Goal: Check status: Check status

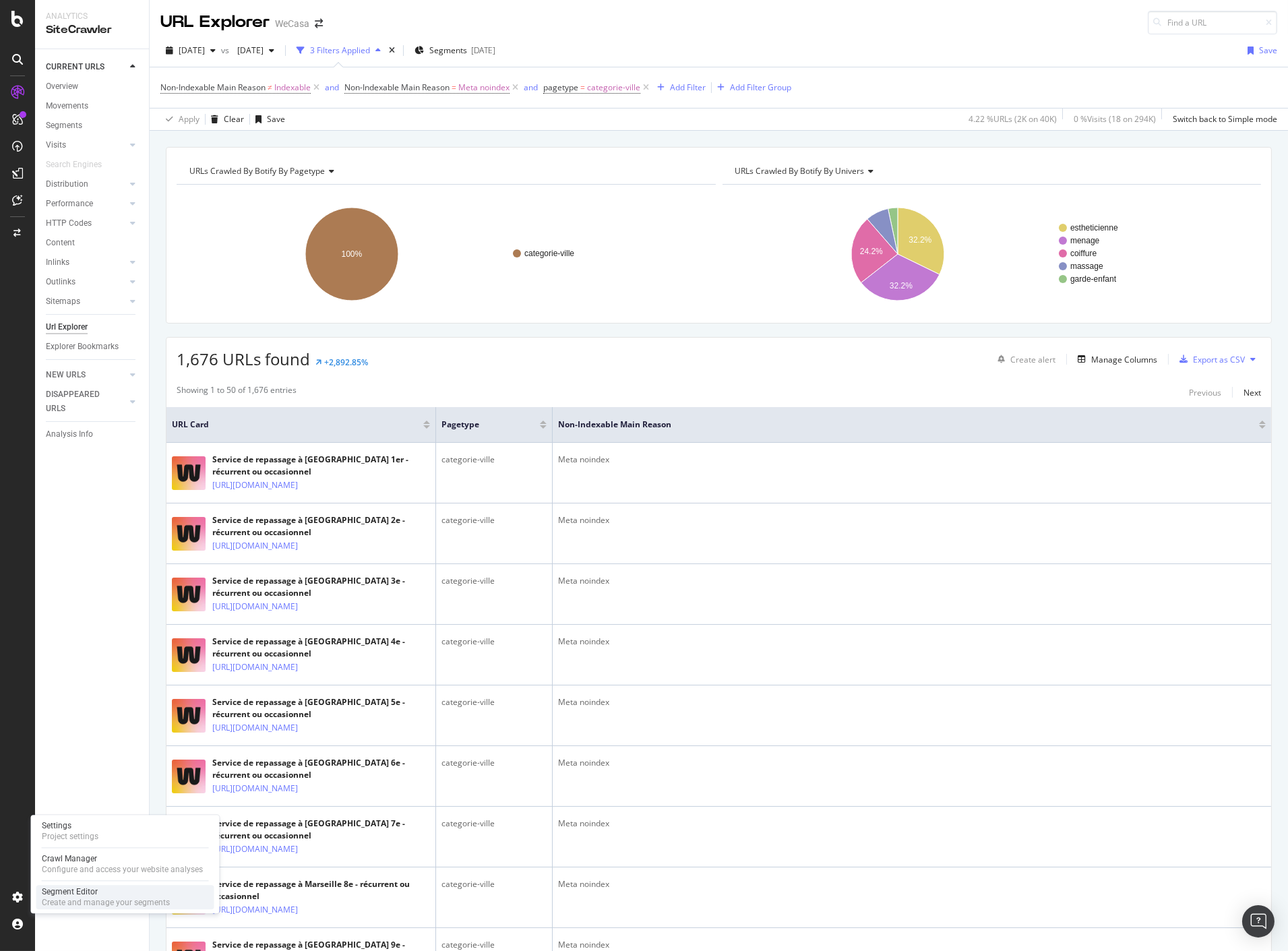
click at [77, 895] on div "Segment Editor" at bounding box center [105, 892] width 128 height 11
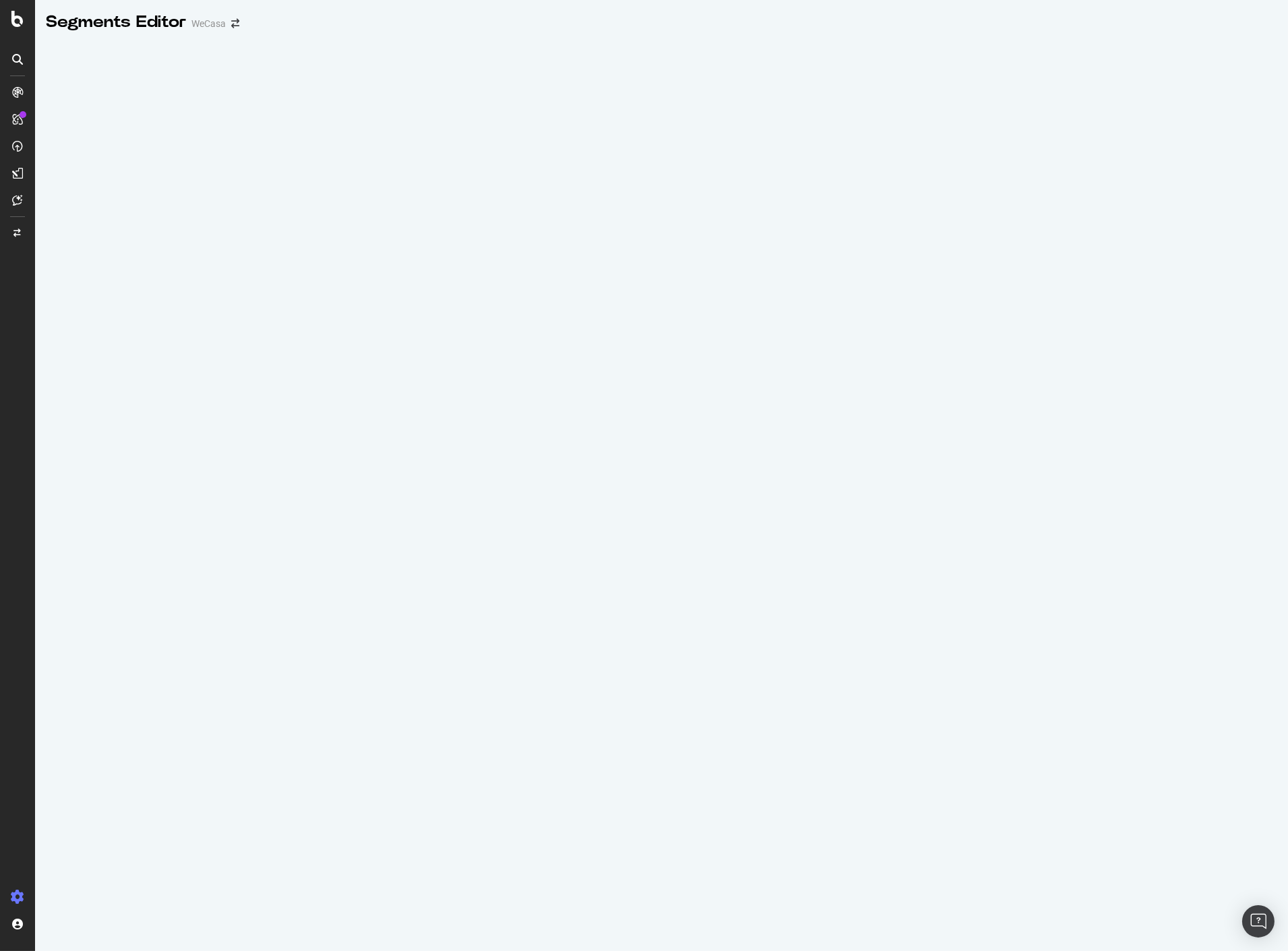
click at [86, 861] on div at bounding box center [661, 494] width 1253 height 911
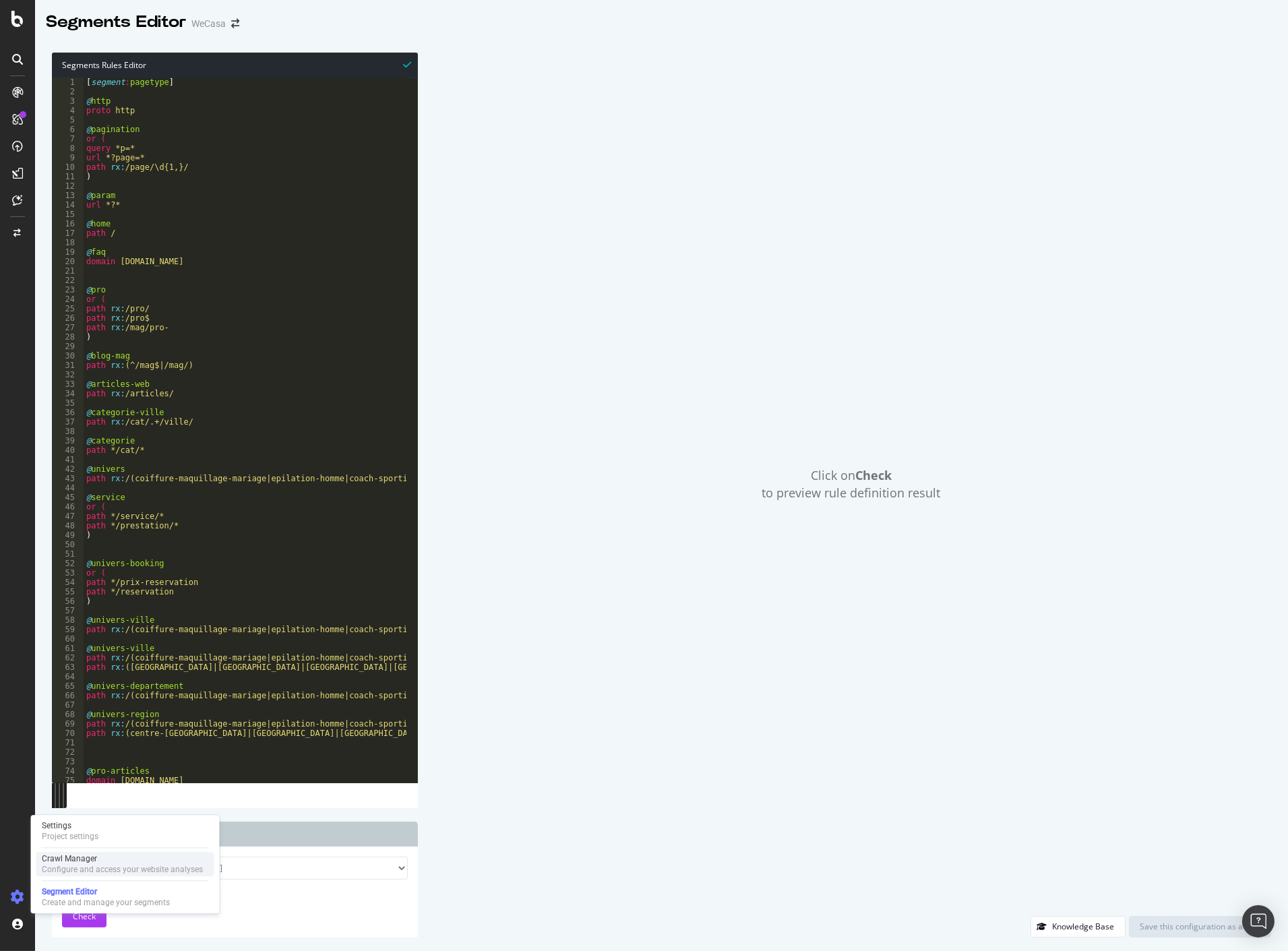
click at [79, 858] on div "Crawl Manager" at bounding box center [122, 858] width 161 height 11
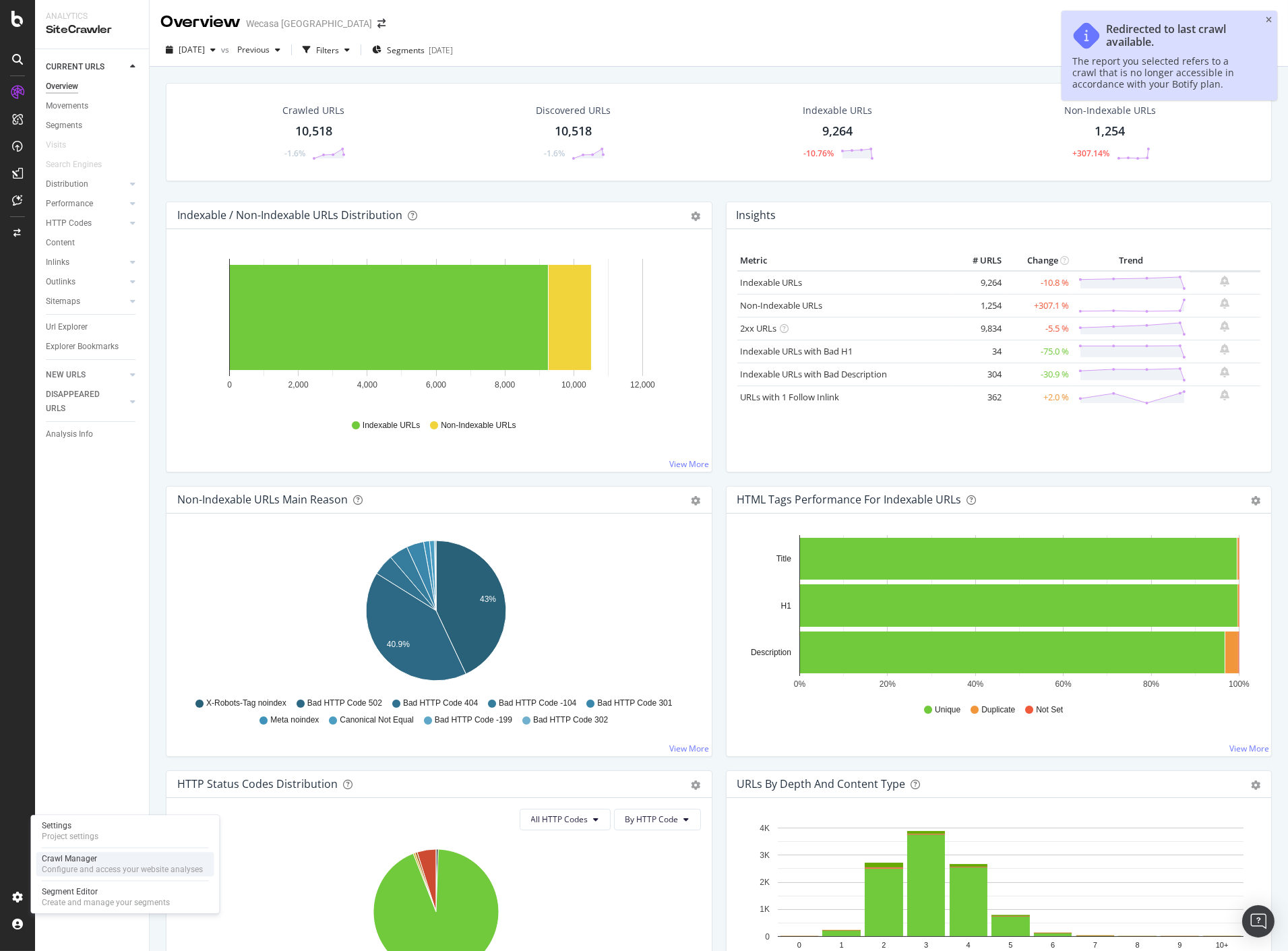
click at [83, 870] on div "Configure and access your website analyses" at bounding box center [122, 869] width 161 height 11
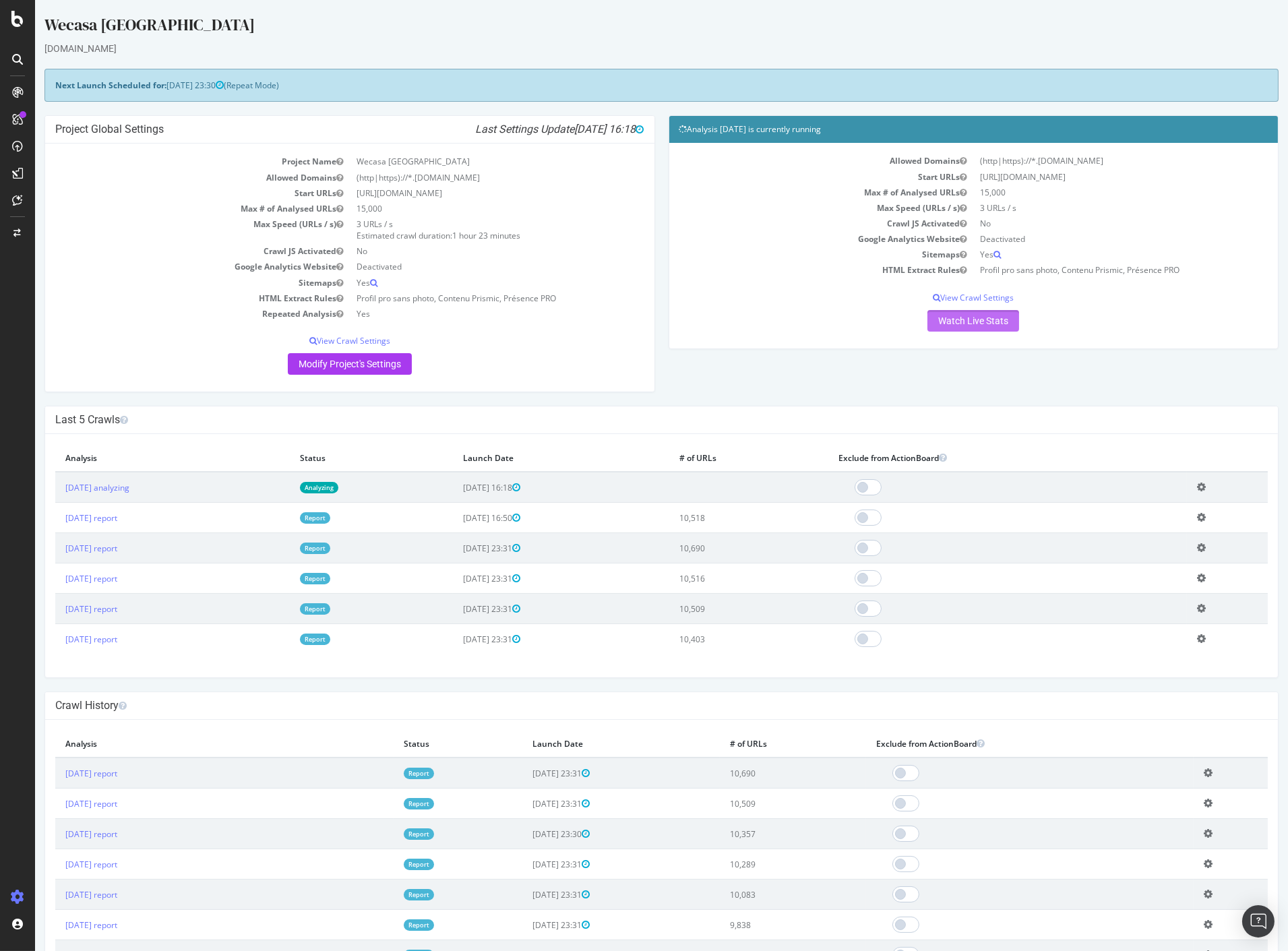
click at [981, 318] on link "Watch Live Stats" at bounding box center [974, 321] width 92 height 22
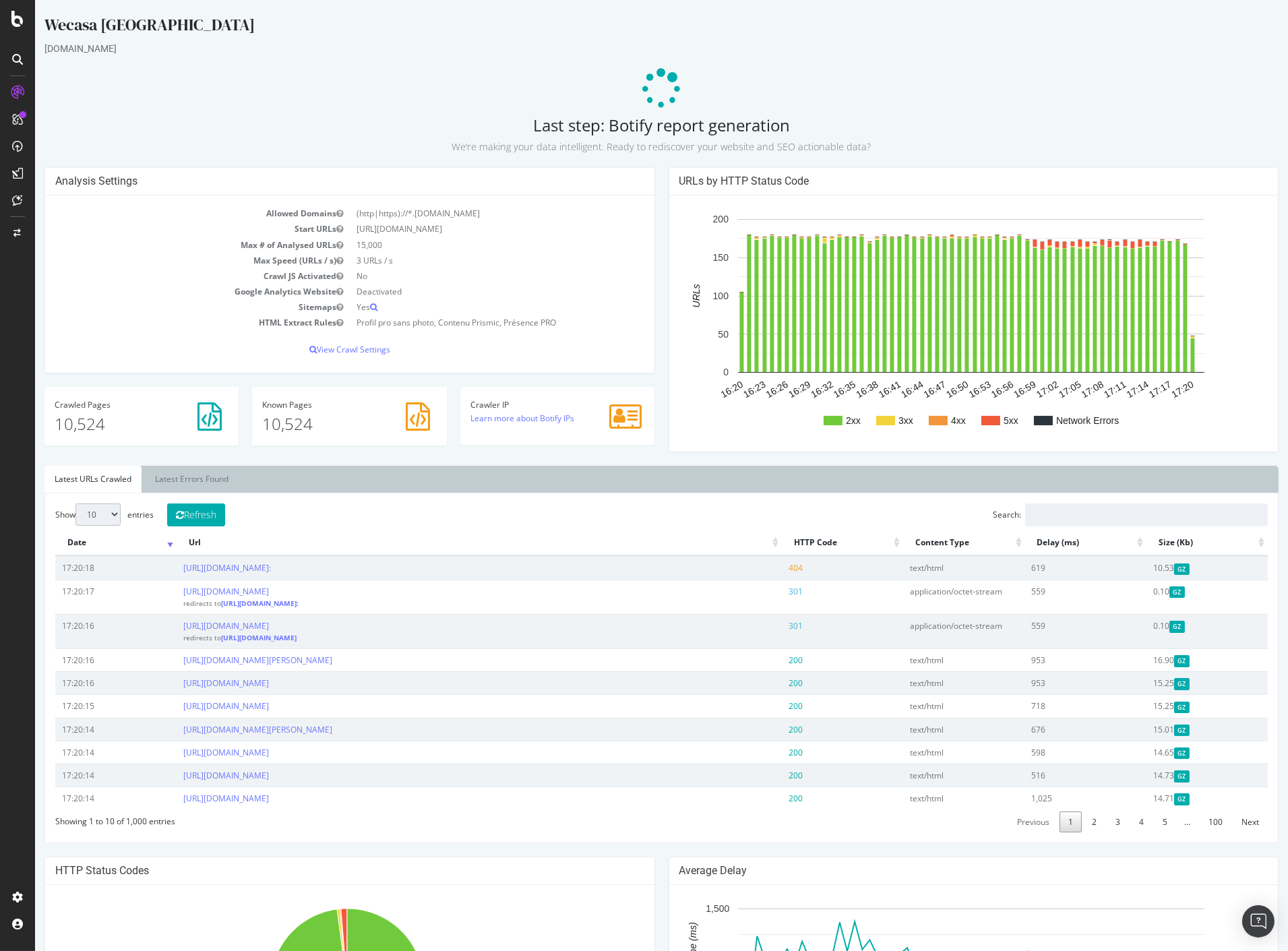
click at [843, 476] on ul "Latest URLs Crawled Latest Errors Found" at bounding box center [661, 479] width 1234 height 27
click at [812, 467] on ul "Latest URLs Crawled Latest Errors Found" at bounding box center [661, 479] width 1234 height 27
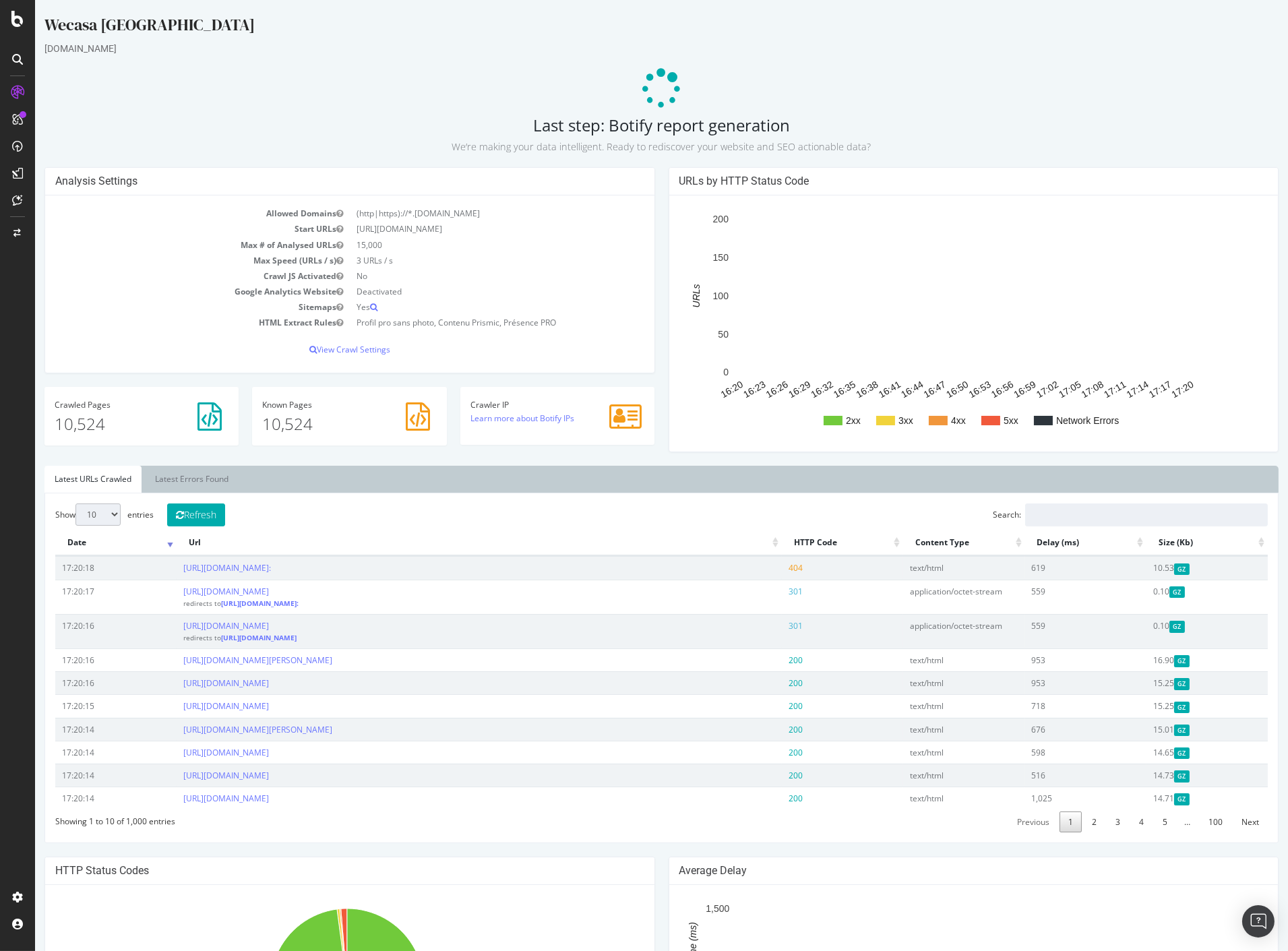
scroll to position [299, 0]
